Goal: Contribute content

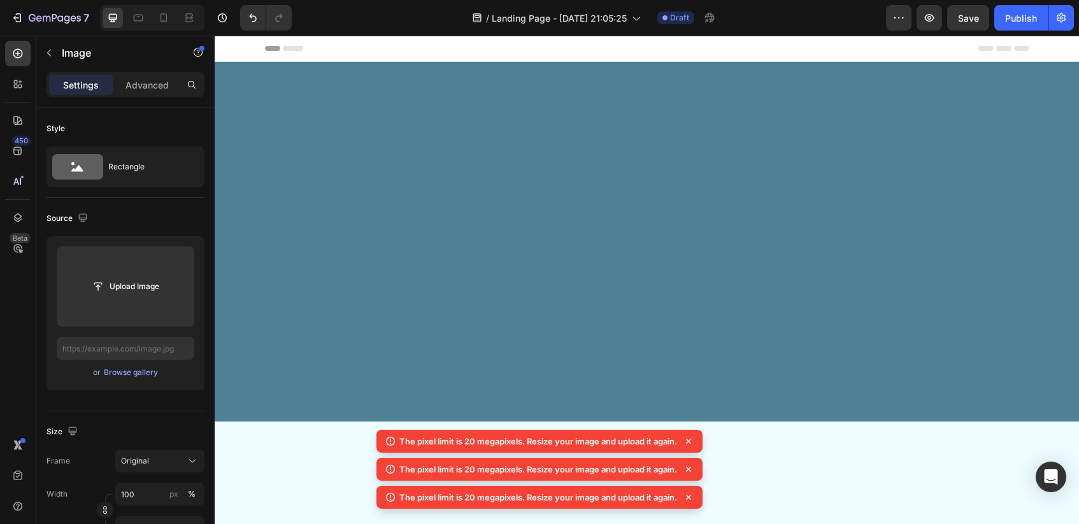
scroll to position [2187, 0]
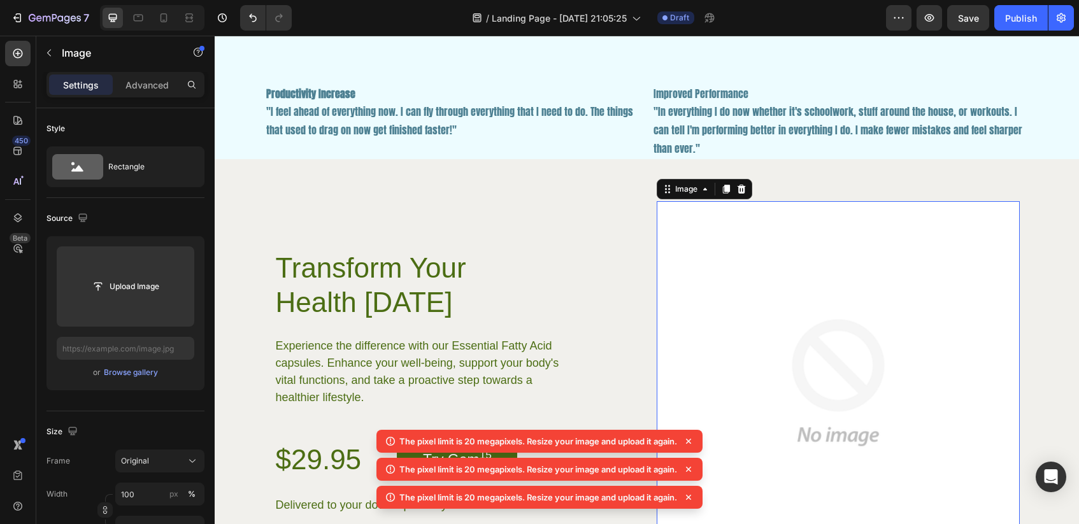
click at [691, 436] on icon at bounding box center [688, 441] width 13 height 13
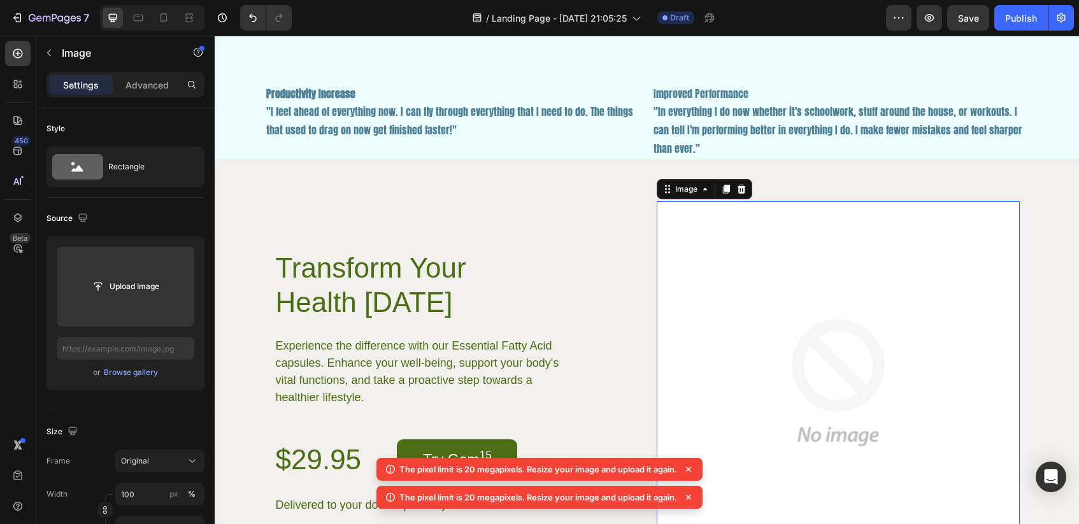
click at [691, 467] on icon at bounding box center [688, 469] width 13 height 13
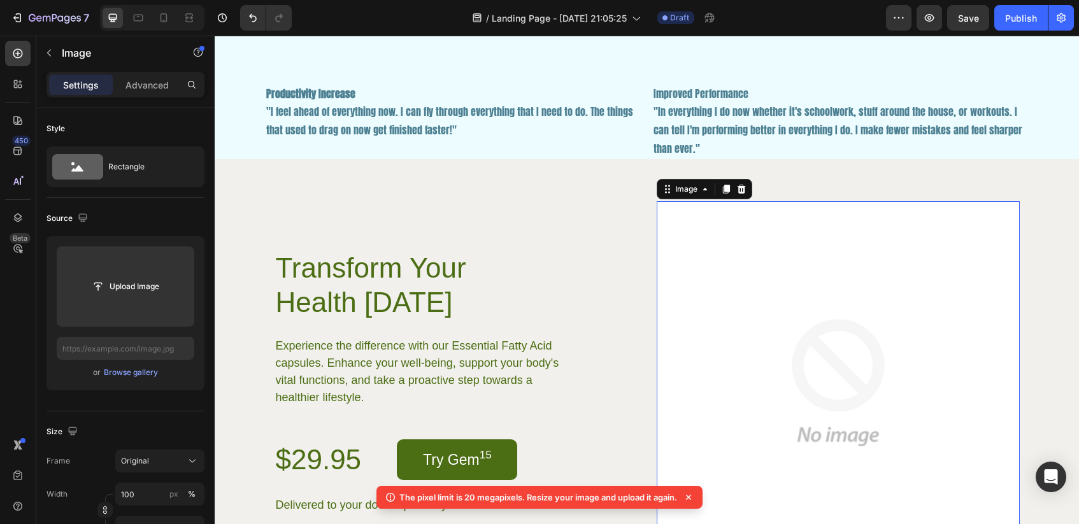
click at [688, 494] on icon at bounding box center [688, 497] width 13 height 13
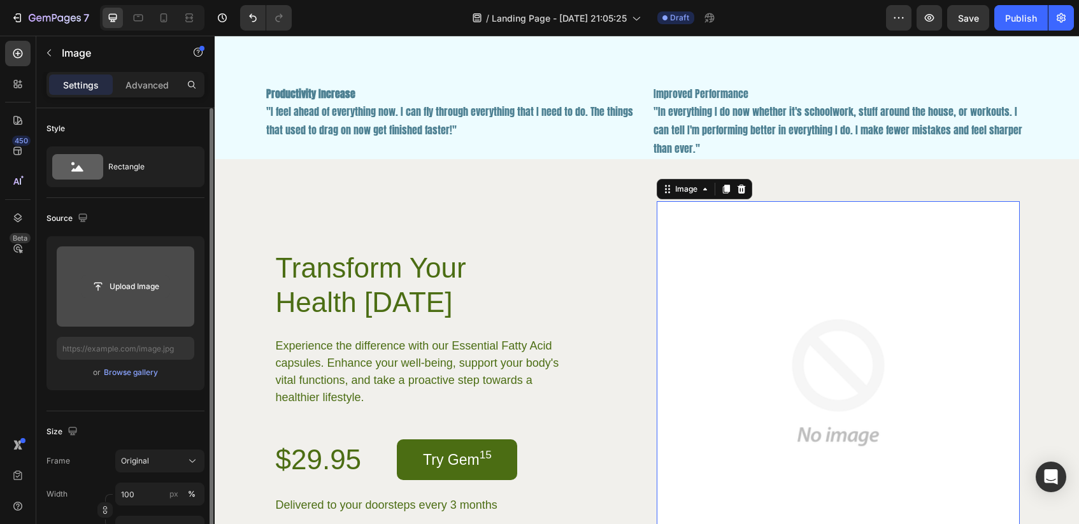
click at [136, 293] on input "file" at bounding box center [126, 287] width 88 height 22
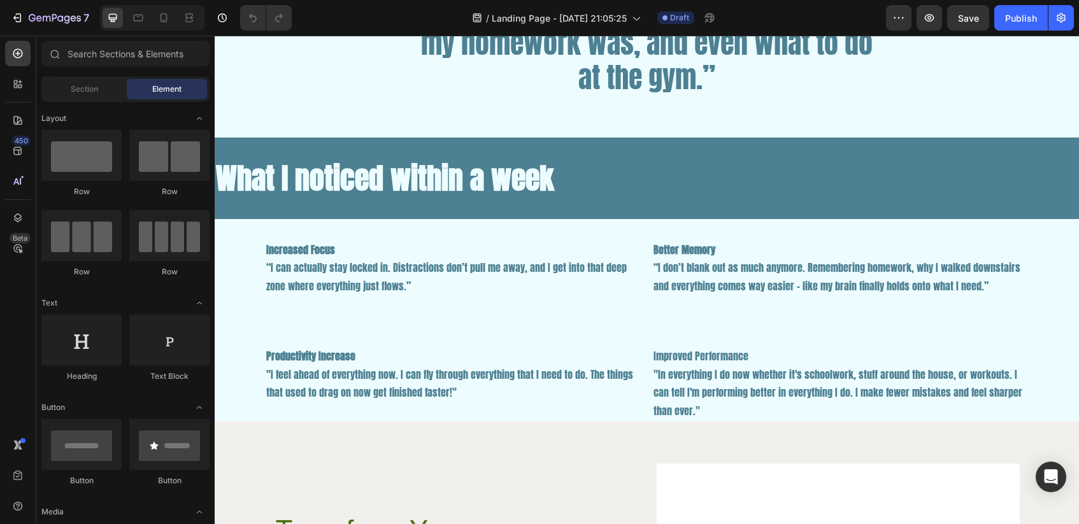
scroll to position [1925, 0]
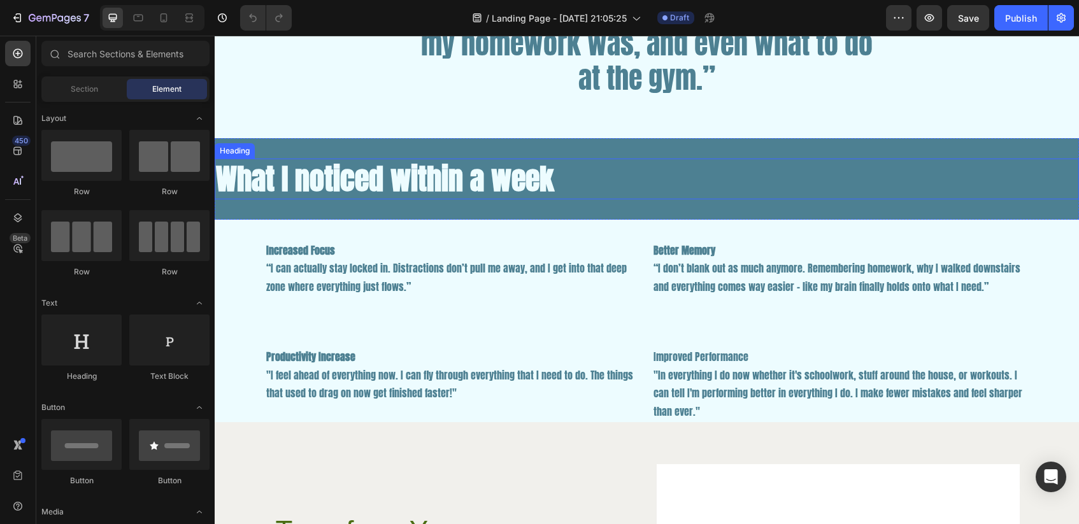
click at [437, 170] on h2 "What I noticed within a week" at bounding box center [647, 179] width 864 height 41
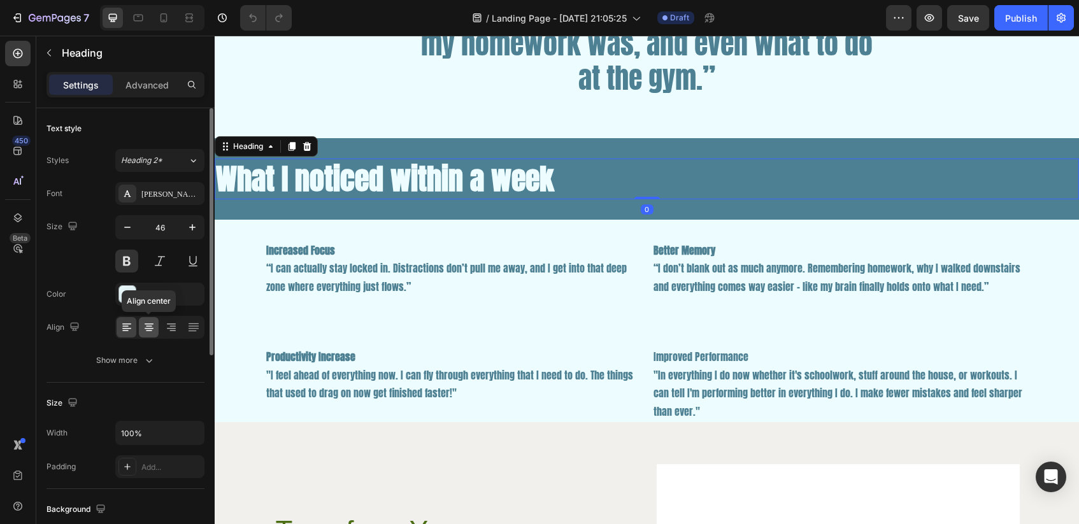
click at [151, 322] on icon at bounding box center [149, 327] width 13 height 13
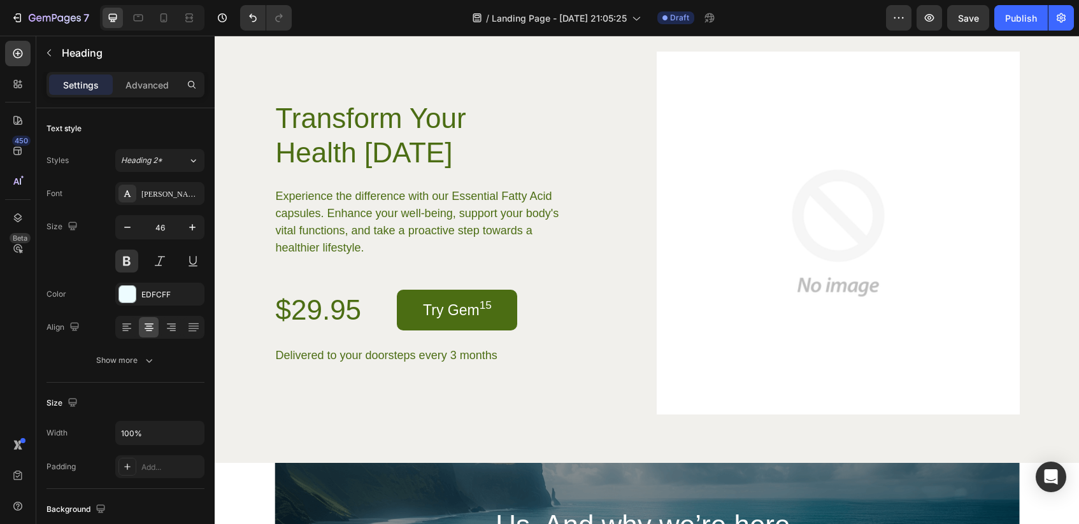
scroll to position [2355, 0]
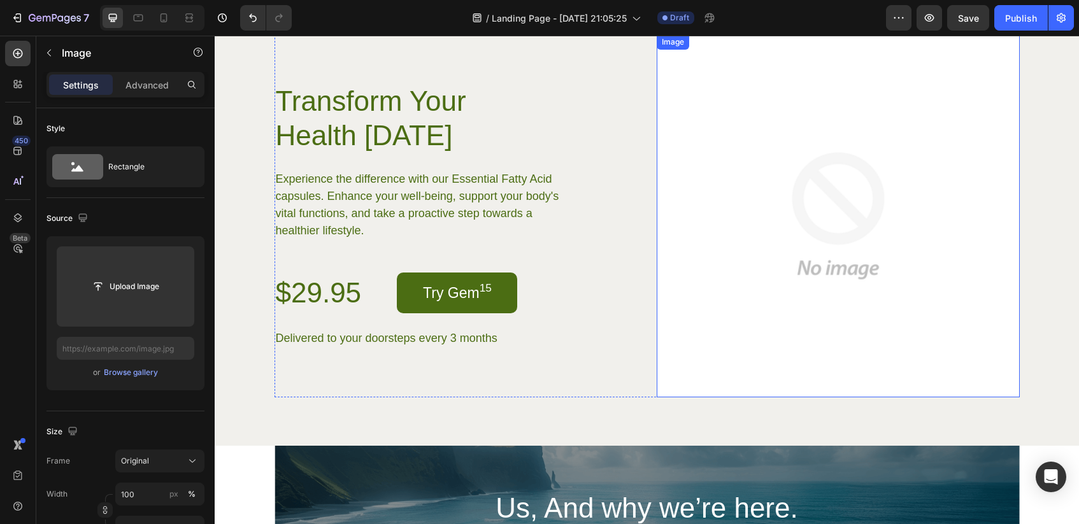
click at [830, 197] on img at bounding box center [837, 215] width 363 height 363
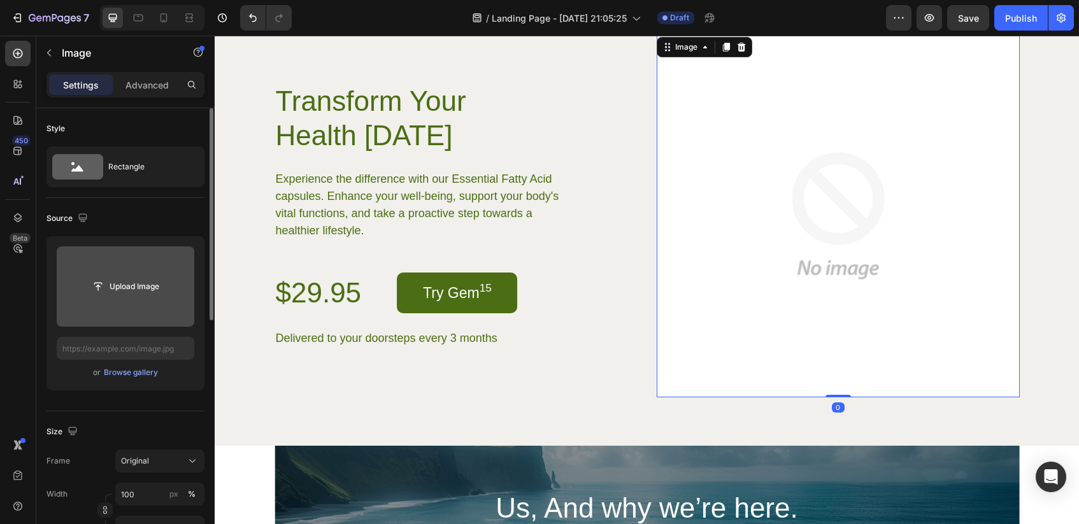
click at [110, 300] on input "file" at bounding box center [126, 286] width 138 height 80
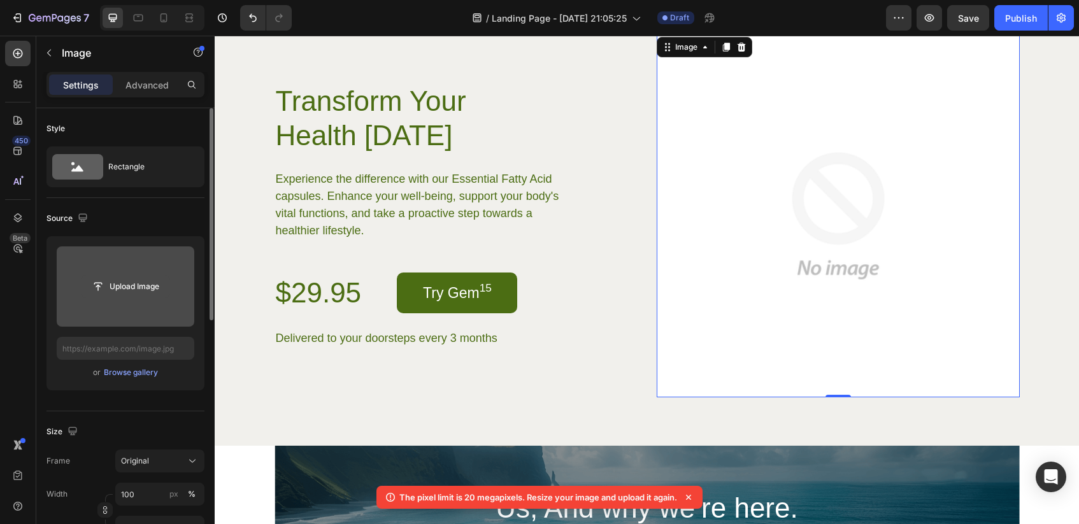
click at [130, 293] on input "file" at bounding box center [126, 287] width 88 height 22
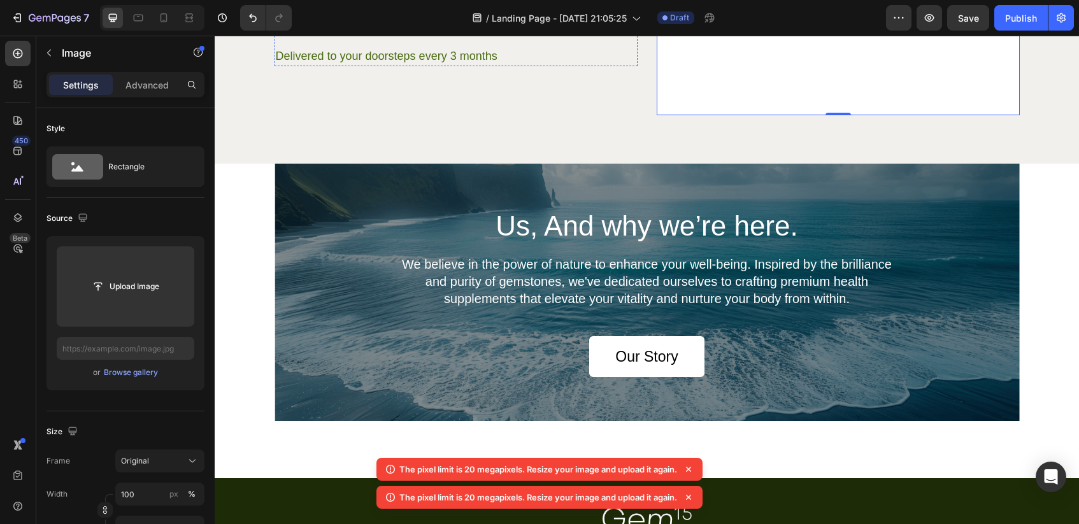
scroll to position [2637, 0]
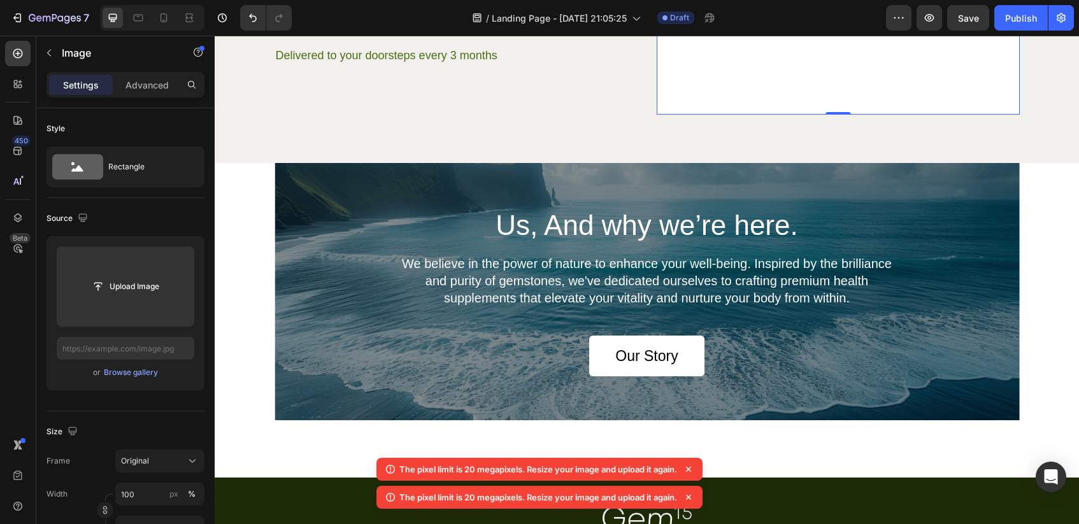
click at [693, 468] on icon at bounding box center [688, 469] width 13 height 13
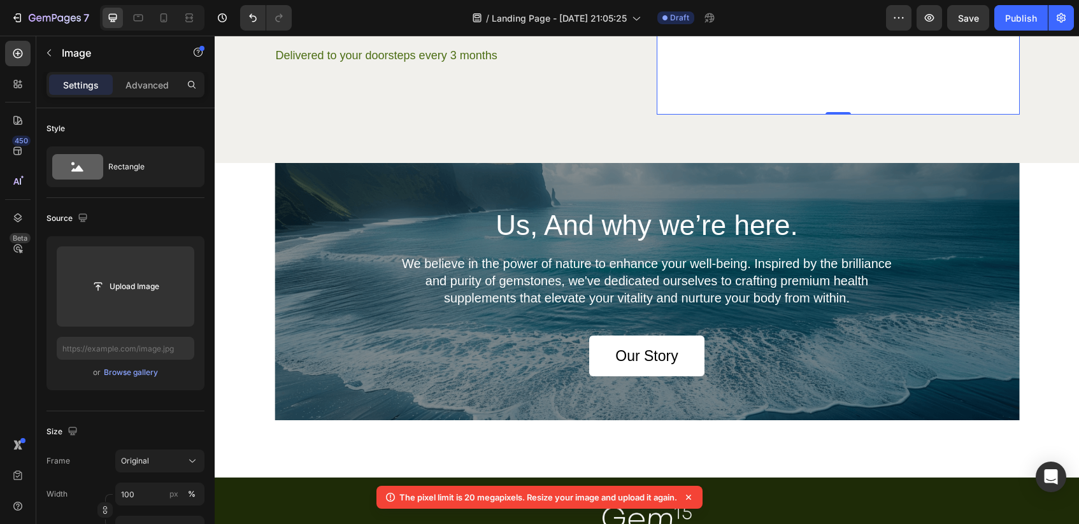
click at [691, 498] on icon at bounding box center [688, 497] width 5 height 5
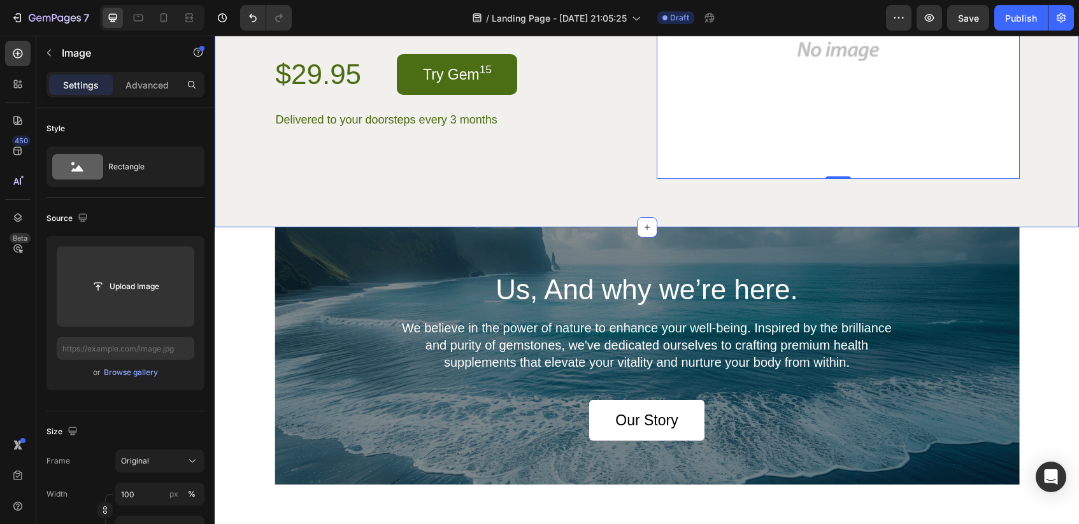
scroll to position [2562, 0]
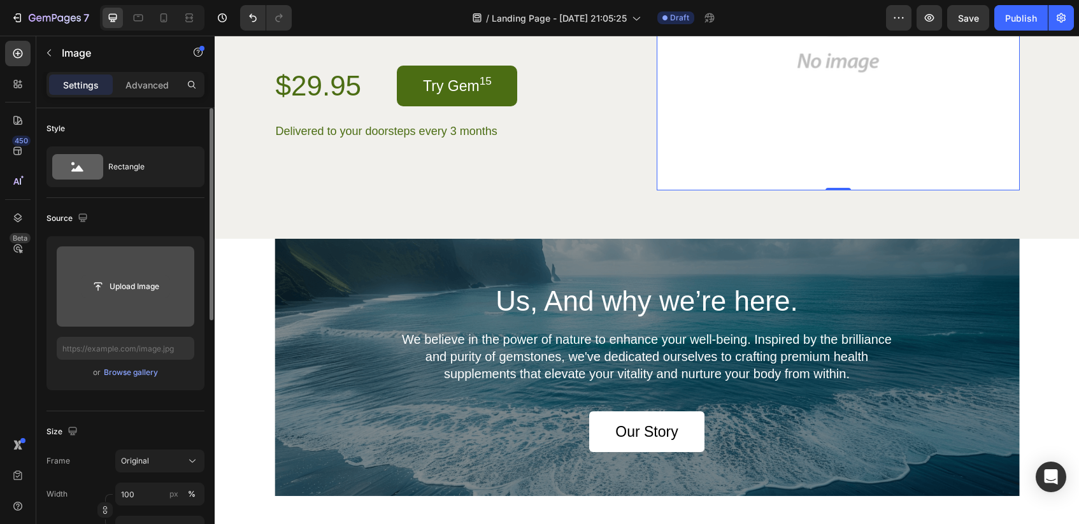
click at [153, 290] on input "file" at bounding box center [126, 287] width 88 height 22
